Goal: Task Accomplishment & Management: Manage account settings

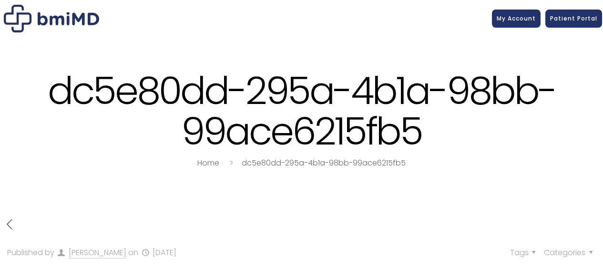
scroll to position [90, 0]
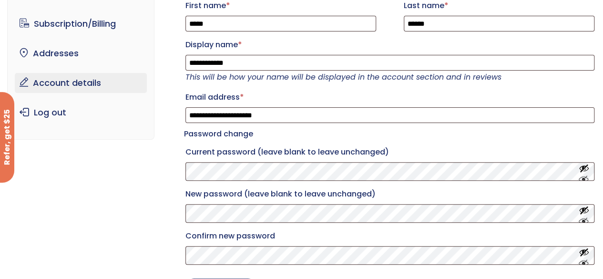
scroll to position [48, 0]
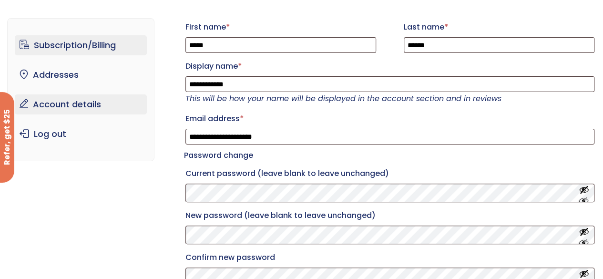
click at [66, 44] on link "Subscription/Billing" at bounding box center [81, 45] width 132 height 20
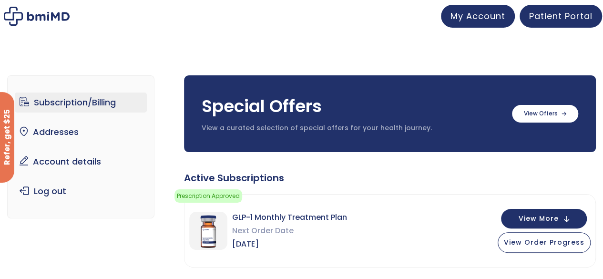
scroll to position [48, 0]
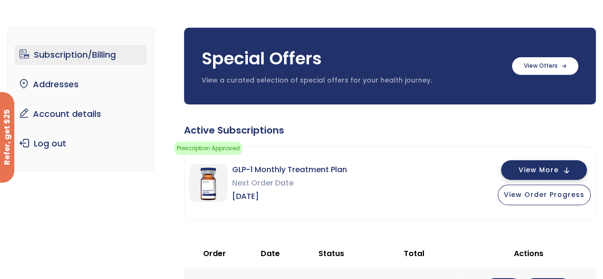
click at [546, 172] on span "View More" at bounding box center [539, 170] width 40 height 6
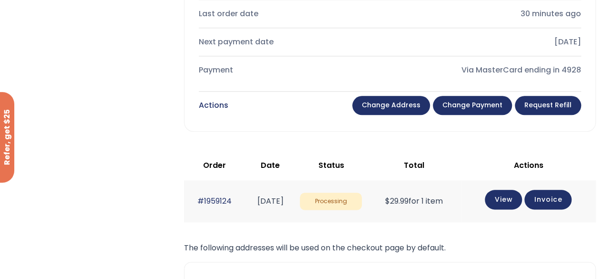
scroll to position [477, 0]
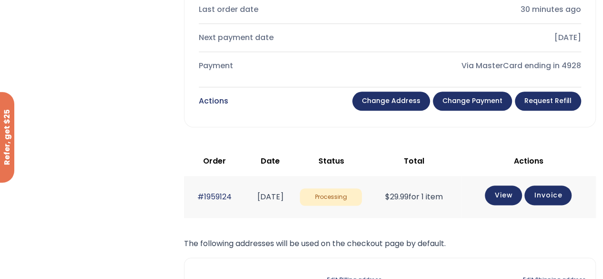
click at [471, 97] on link "Change payment" at bounding box center [472, 101] width 79 height 19
